Goal: Transaction & Acquisition: Purchase product/service

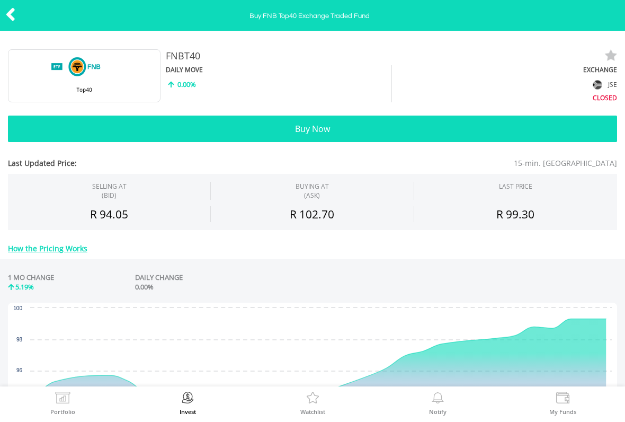
click at [14, 15] on icon at bounding box center [10, 14] width 11 height 21
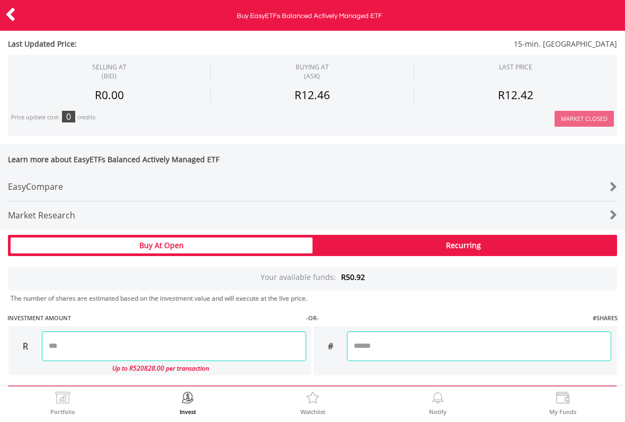
scroll to position [439, 0]
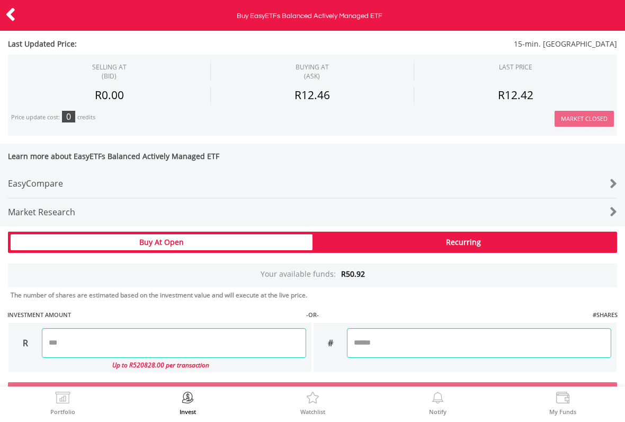
click at [47, 214] on div "Market Research" at bounding box center [287, 212] width 558 height 28
click at [502, 238] on div "Recurring" at bounding box center [463, 242] width 302 height 16
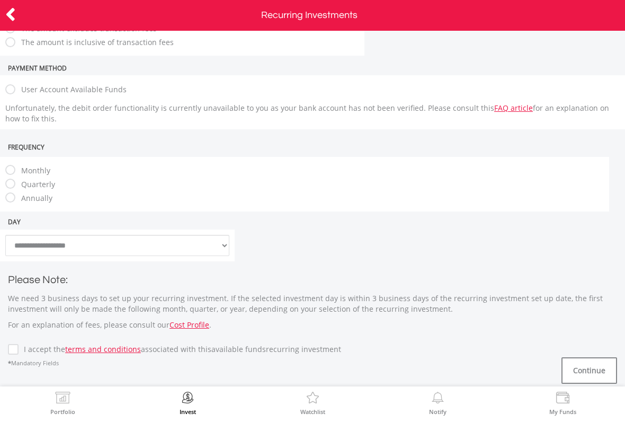
scroll to position [223, 0]
click at [14, 15] on icon at bounding box center [10, 14] width 11 height 21
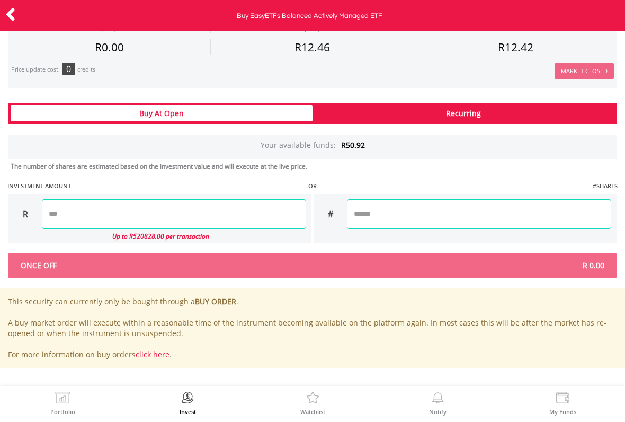
scroll to position [565, 0]
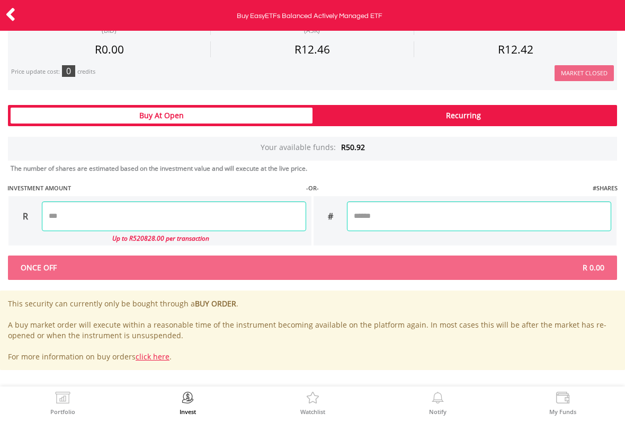
click at [76, 214] on input "number" at bounding box center [174, 216] width 264 height 30
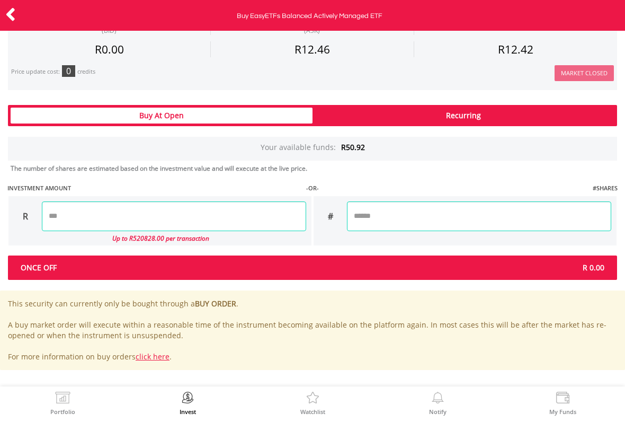
click at [61, 215] on input "**" at bounding box center [174, 216] width 264 height 30
type input "*****"
click at [544, 219] on div "Last Updated Price: 15-min. Delayed SELLING AT (BID) BUYING AT (ASK) LAST PRICE" at bounding box center [312, 44] width 625 height 651
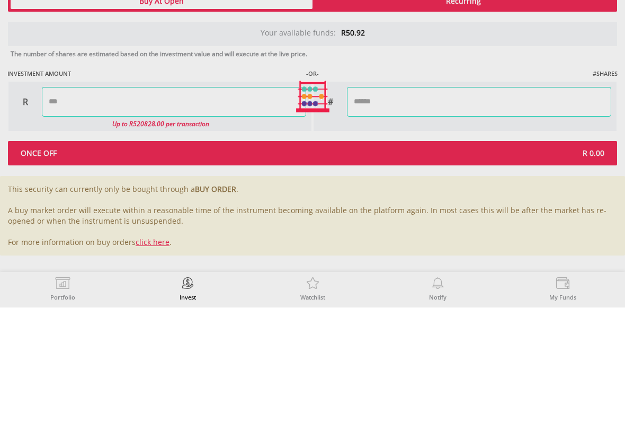
type input "******"
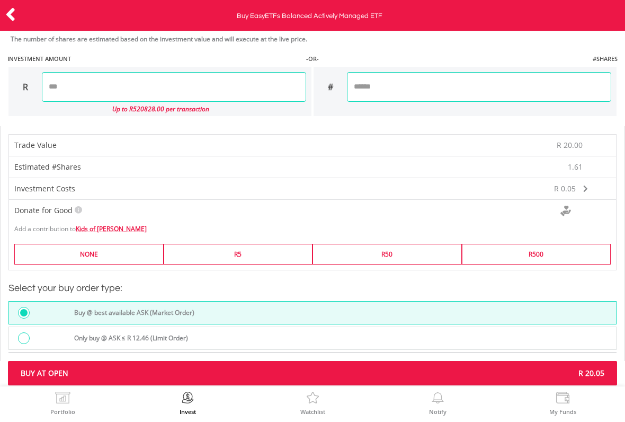
scroll to position [695, 0]
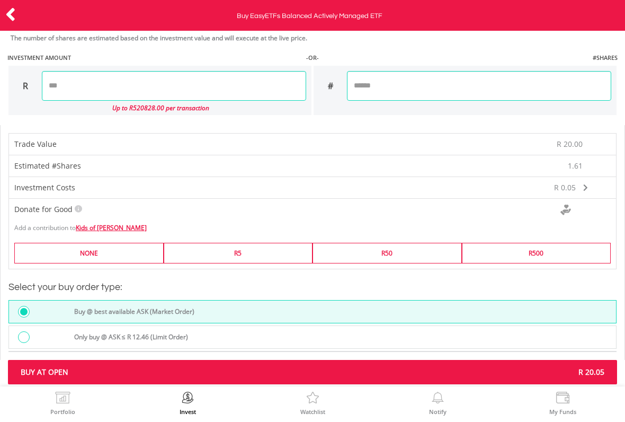
click at [94, 225] on link "Kids of Kurland" at bounding box center [111, 227] width 71 height 9
click at [185, 248] on label "R5" at bounding box center [238, 253] width 149 height 21
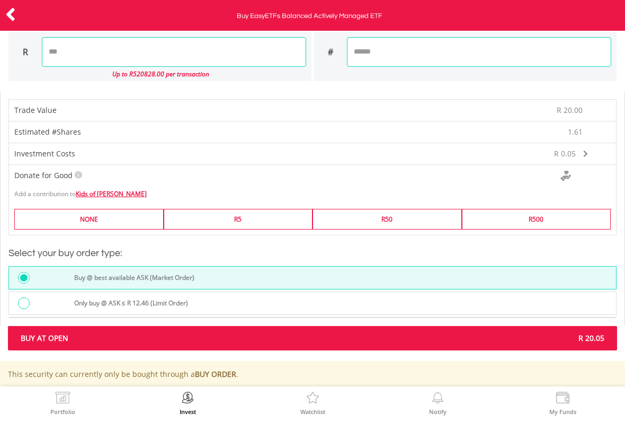
scroll to position [733, 0]
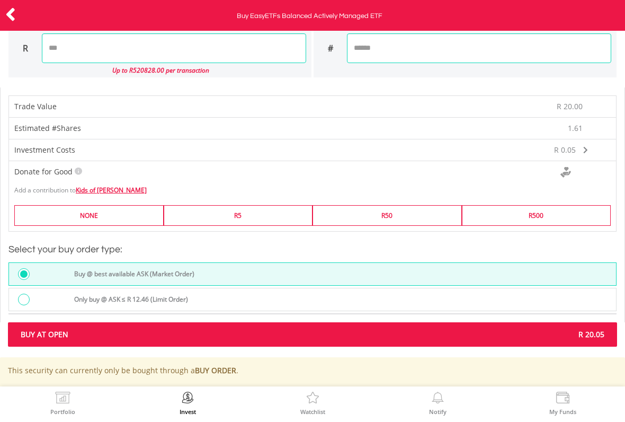
click at [83, 294] on label "Only buy @ ASK ≤ R 12.46 (Limit Order)" at bounding box center [128, 299] width 120 height 12
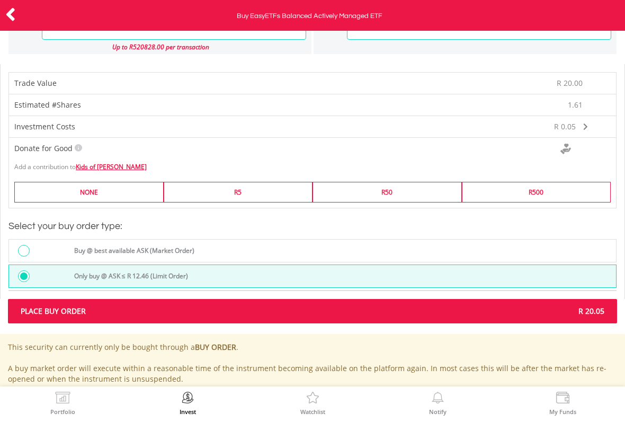
scroll to position [762, 0]
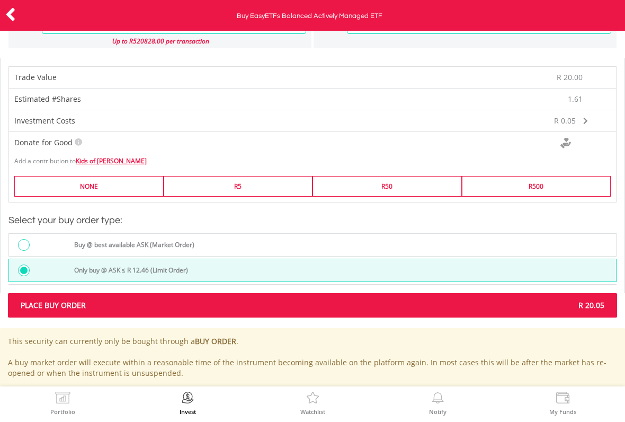
click at [332, 178] on label "R50" at bounding box center [386, 186] width 149 height 21
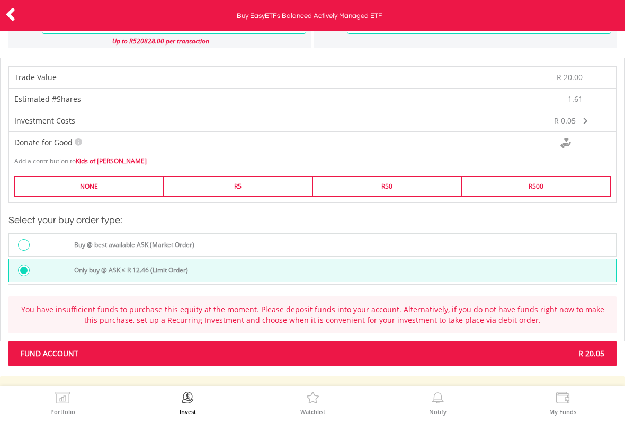
click at [239, 184] on label "R5" at bounding box center [238, 186] width 149 height 21
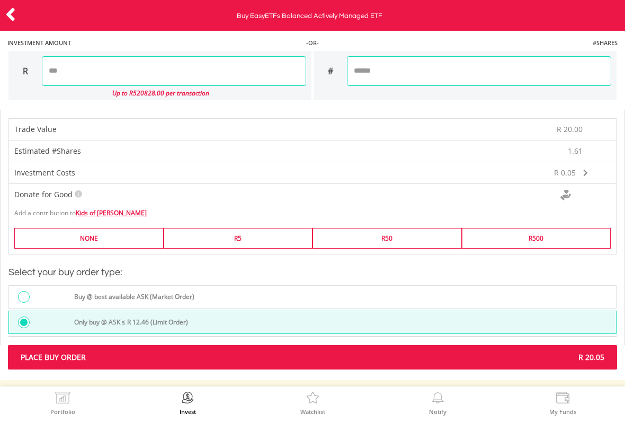
scroll to position [710, 0]
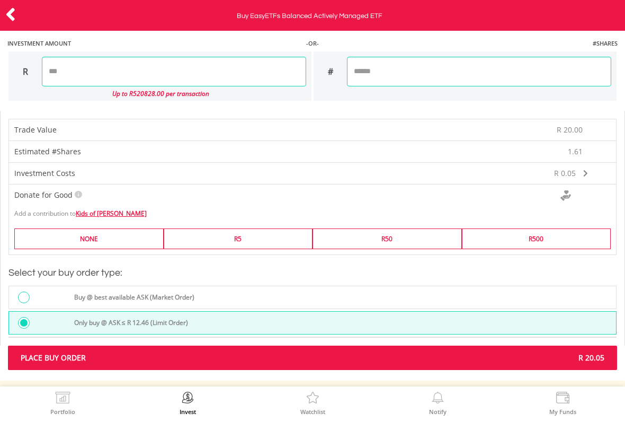
click at [192, 237] on label "R5" at bounding box center [238, 238] width 149 height 21
click at [66, 66] on input "*****" at bounding box center [174, 72] width 264 height 30
type input "*"
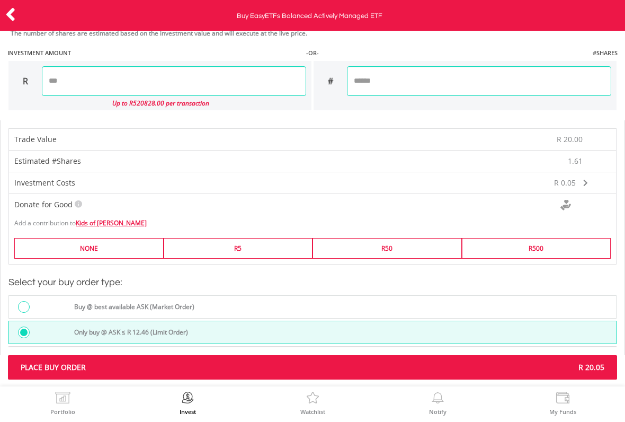
type input "*****"
click at [549, 76] on div "Last Updated Price: 15-min. Delayed SELLING AT (BID) BUYING AT (ASK) LAST PRICE" at bounding box center [312, 27] width 625 height 886
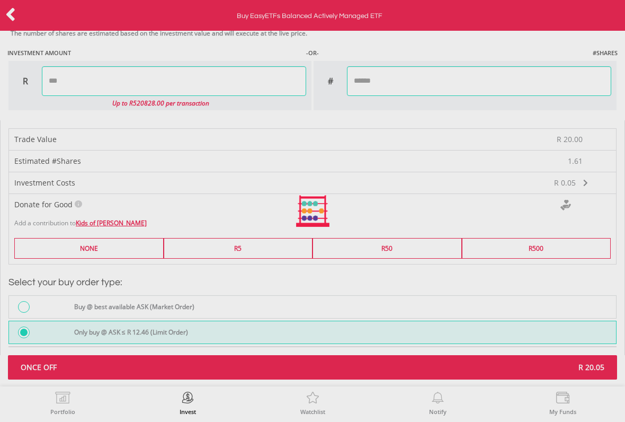
type input "******"
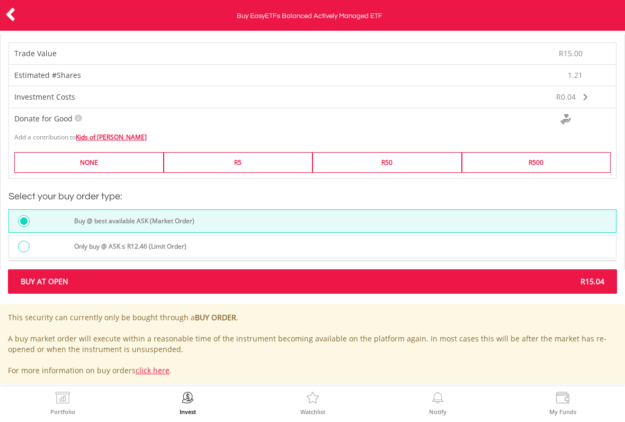
scroll to position [797, 0]
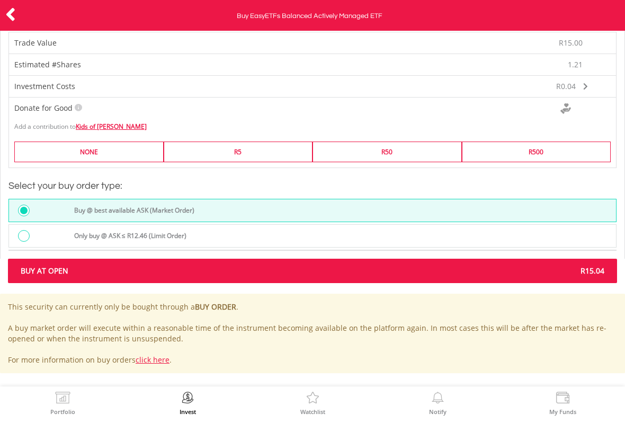
click at [193, 149] on label "R5" at bounding box center [238, 151] width 149 height 21
click at [86, 224] on div "Only buy @ ASK ≤ R12.46 (Limit Order)" at bounding box center [312, 235] width 608 height 23
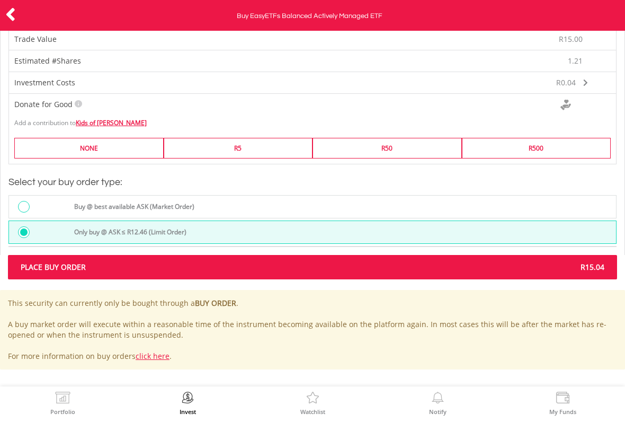
scroll to position [800, 0]
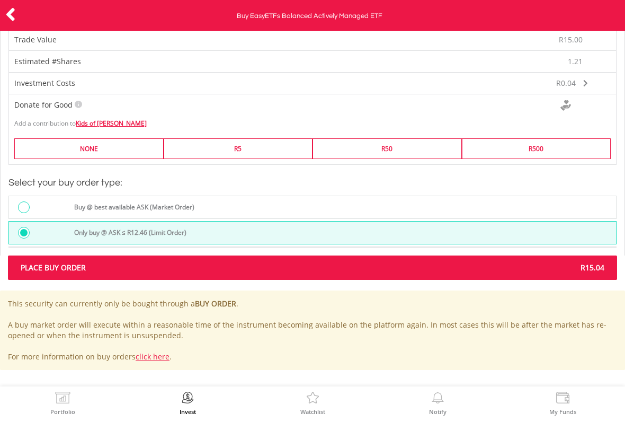
click at [78, 266] on span "Place Buy Order" at bounding box center [163, 267] width 300 height 11
